Goal: Task Accomplishment & Management: Complete application form

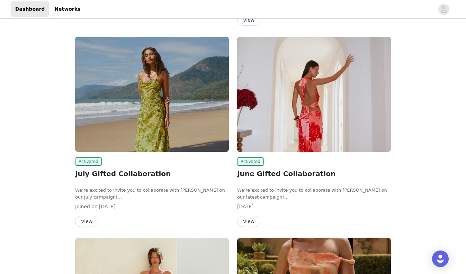
scroll to position [227, 0]
click at [87, 221] on button "View" at bounding box center [86, 221] width 23 height 11
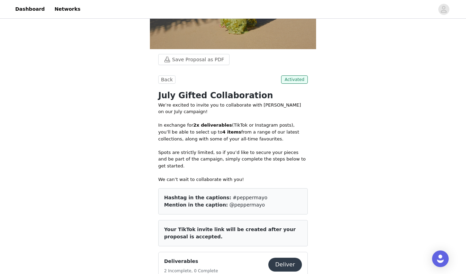
scroll to position [263, 0]
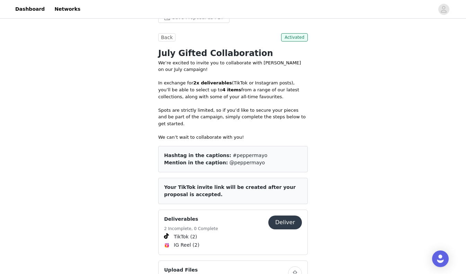
click at [292, 216] on button "Deliver" at bounding box center [286, 223] width 34 height 14
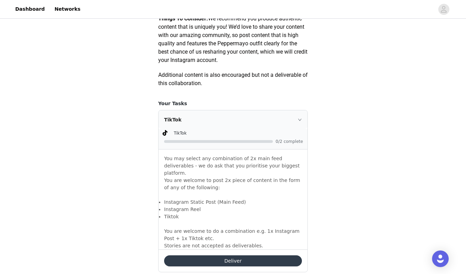
scroll to position [386, 0]
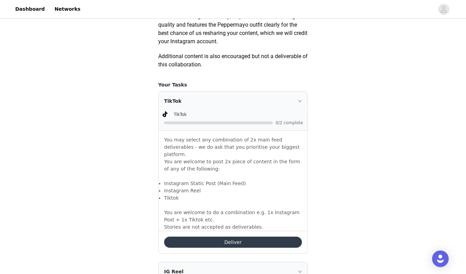
click at [237, 237] on button "Deliver" at bounding box center [233, 242] width 138 height 11
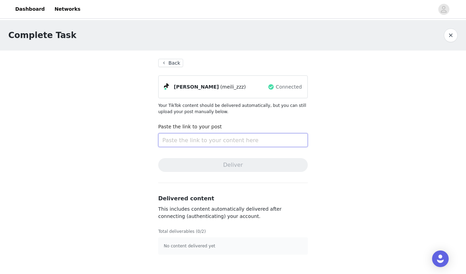
click at [246, 135] on input "text" at bounding box center [233, 140] width 150 height 14
paste input "[URL][DOMAIN_NAME]"
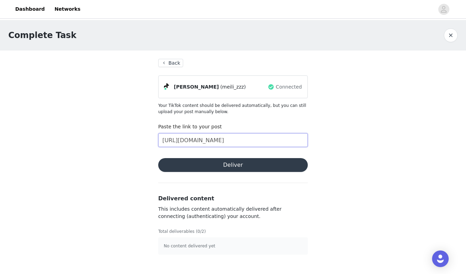
type input "[URL][DOMAIN_NAME]"
click at [252, 164] on button "Deliver" at bounding box center [233, 165] width 150 height 14
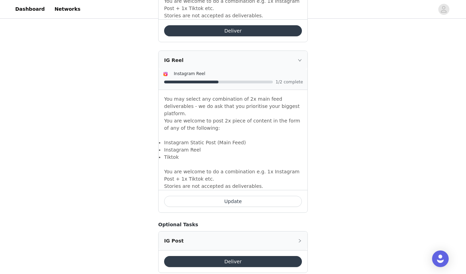
scroll to position [597, 0]
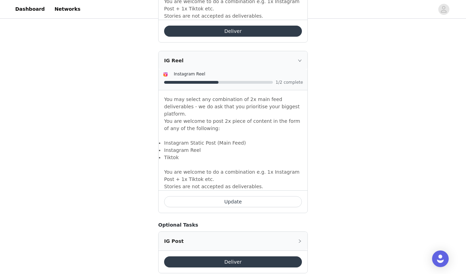
click at [232, 196] on button "Update" at bounding box center [233, 201] width 138 height 11
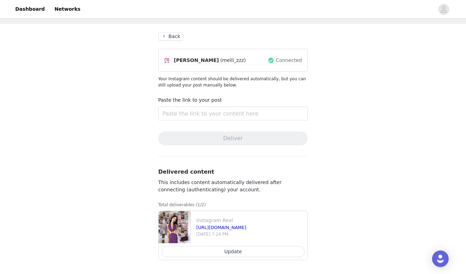
scroll to position [27, 0]
click at [237, 253] on button "Update" at bounding box center [232, 251] width 143 height 11
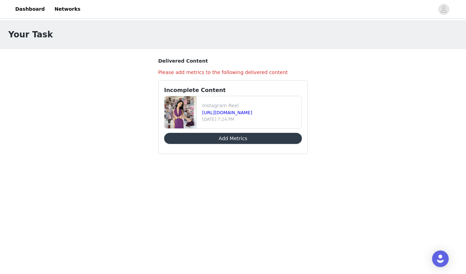
click at [256, 134] on button "Add Metrics" at bounding box center [233, 138] width 138 height 11
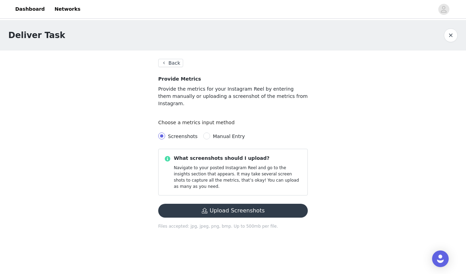
click at [231, 130] on div "Screenshots Manual Entry" at bounding box center [233, 137] width 150 height 14
click at [234, 134] on span "Manual Entry" at bounding box center [229, 137] width 32 height 6
click at [210, 133] on input "Manual Entry" at bounding box center [206, 136] width 7 height 7
radio input "true"
radio input "false"
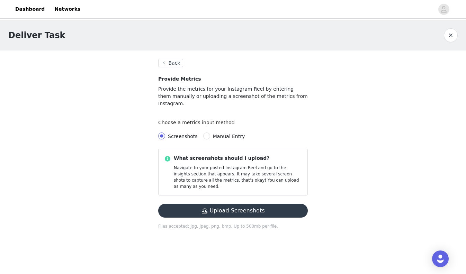
radio input "true"
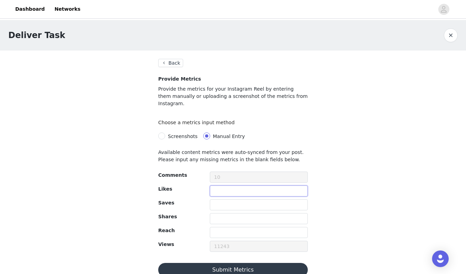
click at [256, 186] on input "text" at bounding box center [259, 191] width 98 height 11
type input "197"
type input "22"
type input "1"
paste input "11"
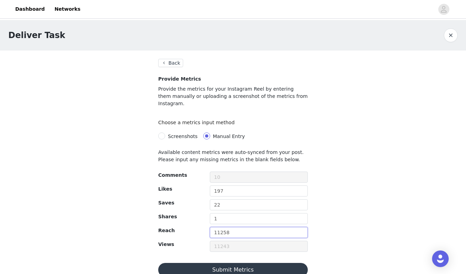
type input "11258"
click at [249, 263] on button "Submit Metrics" at bounding box center [233, 270] width 150 height 14
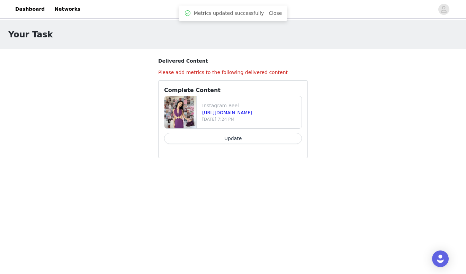
click at [247, 135] on button "Update" at bounding box center [233, 138] width 138 height 11
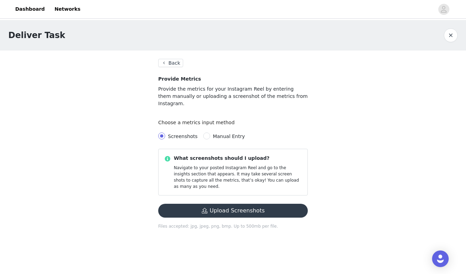
click at [178, 65] on button "Back" at bounding box center [170, 63] width 25 height 8
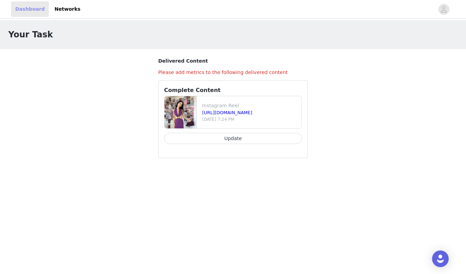
click at [23, 8] on link "Dashboard" at bounding box center [30, 9] width 38 height 16
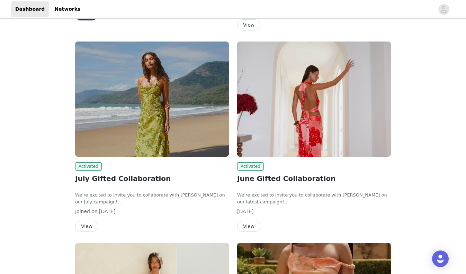
scroll to position [239, 0]
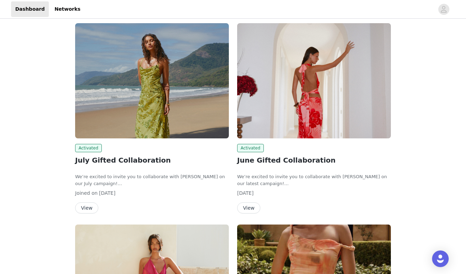
click at [88, 208] on button "View" at bounding box center [86, 208] width 23 height 11
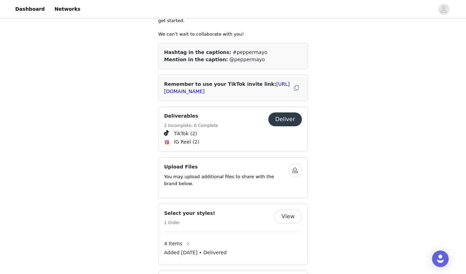
scroll to position [326, 0]
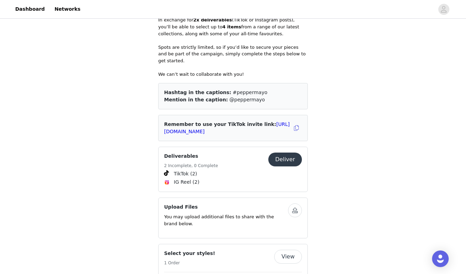
click at [290, 153] on button "Deliver" at bounding box center [286, 160] width 34 height 14
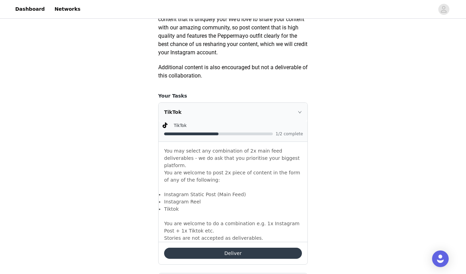
scroll to position [401, 0]
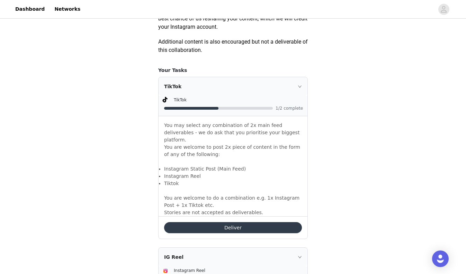
click at [280, 222] on button "Deliver" at bounding box center [233, 227] width 138 height 11
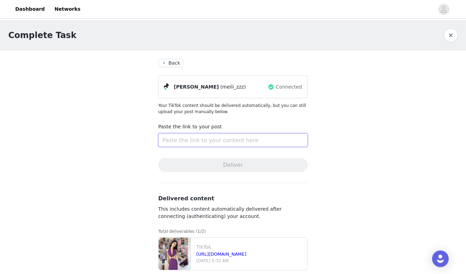
click at [259, 138] on input "text" at bounding box center [233, 140] width 150 height 14
paste input "11,258"
type input "11,258"
paste input "[URL][DOMAIN_NAME]"
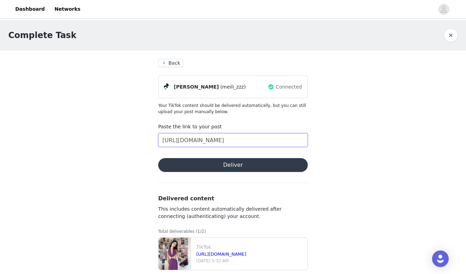
type input "[URL][DOMAIN_NAME]"
click at [245, 158] on section "Back [PERSON_NAME] (meili_zzz) Connected Your TikTok content should be delivere…" at bounding box center [233, 168] width 166 height 234
click at [246, 164] on button "Deliver" at bounding box center [233, 165] width 150 height 14
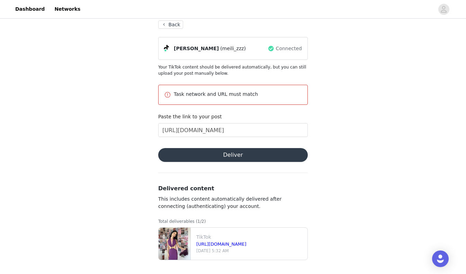
scroll to position [38, 0]
click at [173, 22] on button "Back" at bounding box center [170, 24] width 25 height 8
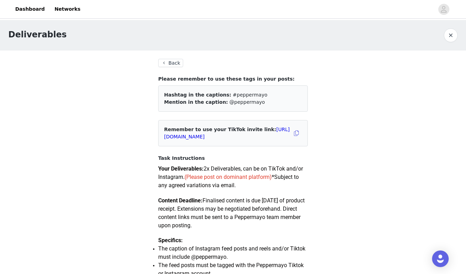
scroll to position [0, 0]
click at [171, 64] on button "Back" at bounding box center [170, 63] width 25 height 8
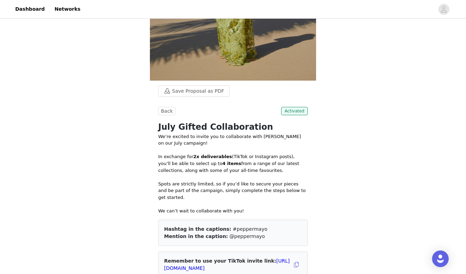
scroll to position [137, 0]
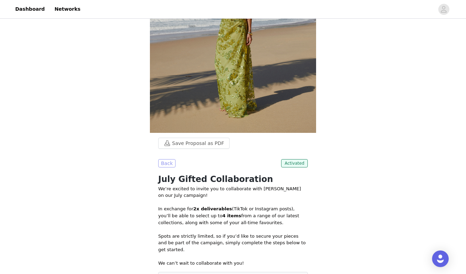
click at [166, 159] on button "Back" at bounding box center [166, 163] width 17 height 8
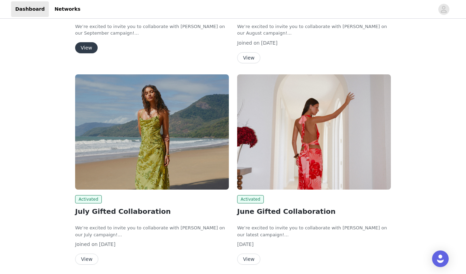
scroll to position [208, 0]
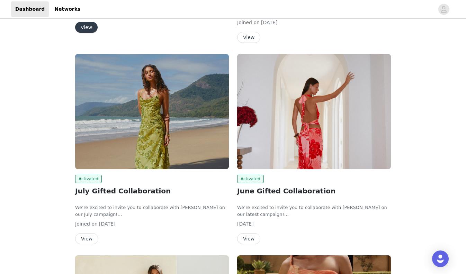
click at [287, 114] on img at bounding box center [314, 111] width 154 height 115
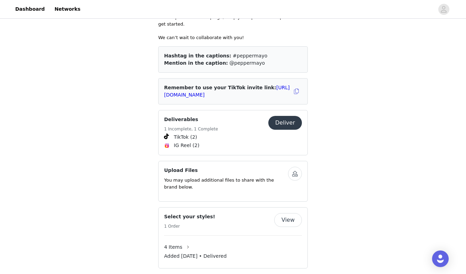
scroll to position [377, 0]
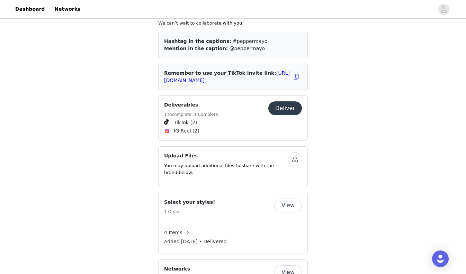
click at [286, 102] on button "Deliver" at bounding box center [286, 109] width 34 height 14
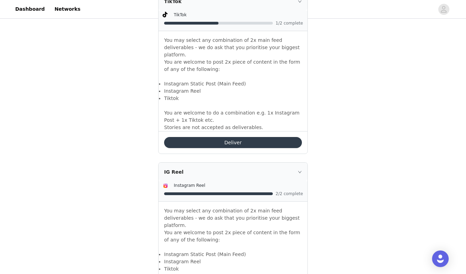
scroll to position [479, 0]
